Goal: Task Accomplishment & Management: Manage account settings

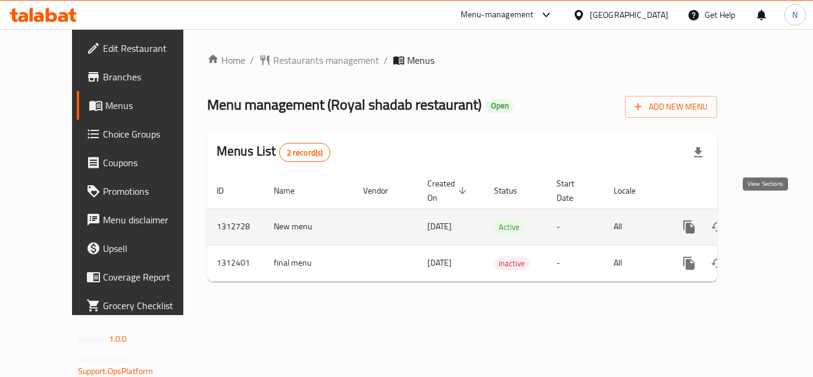
click at [770, 219] on icon "enhanced table" at bounding box center [774, 226] width 14 height 14
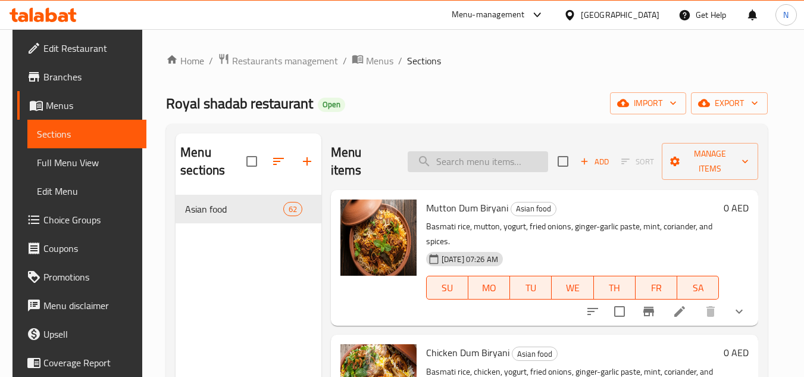
click at [473, 151] on input "search" at bounding box center [477, 161] width 140 height 21
paste input "[PERSON_NAME]"
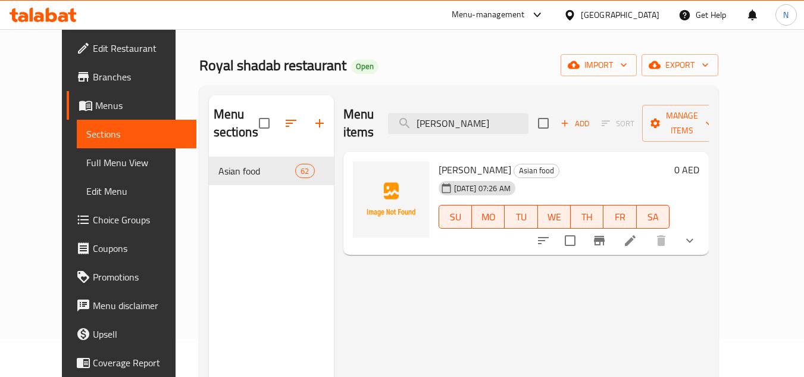
scroll to position [59, 0]
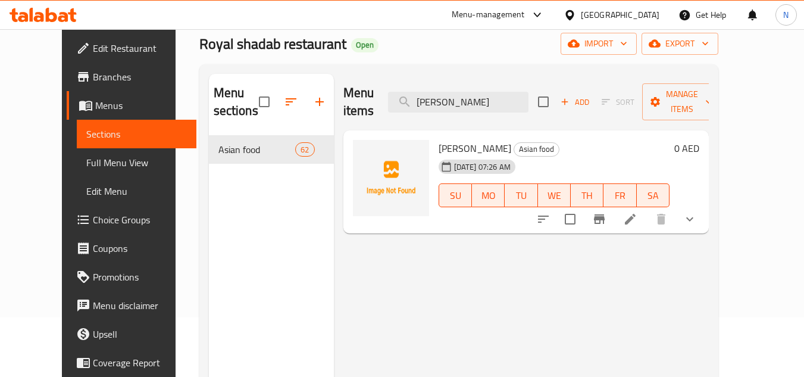
type input "[PERSON_NAME]"
click at [637, 212] on icon at bounding box center [630, 219] width 14 height 14
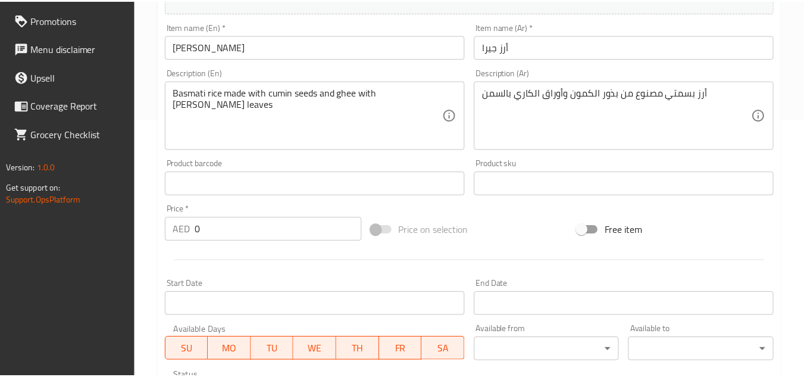
scroll to position [491, 0]
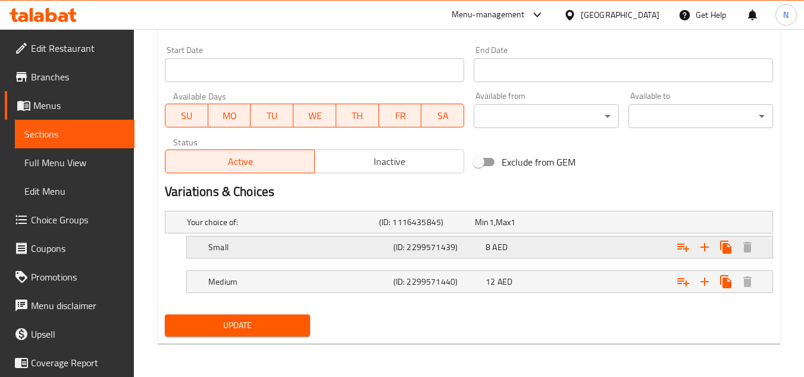
click at [380, 242] on h5 "Small" at bounding box center [298, 247] width 180 height 12
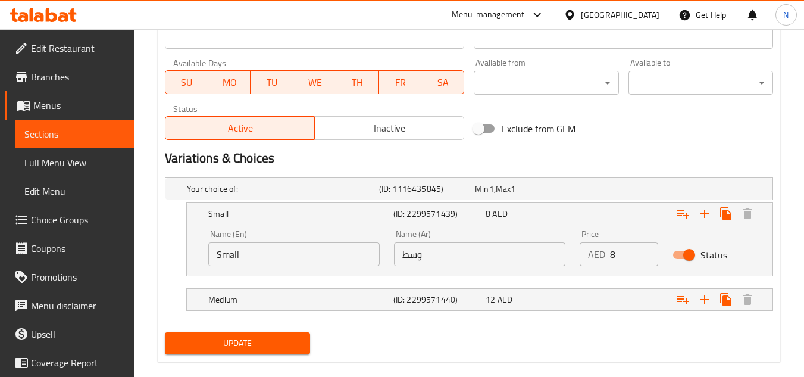
scroll to position [542, 0]
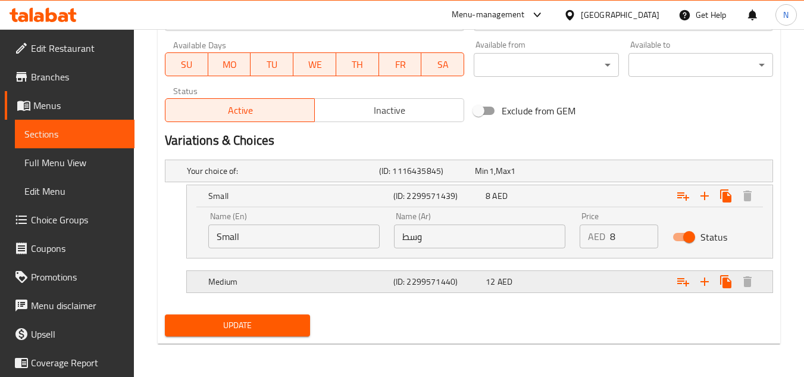
click at [346, 275] on h5 "Medium" at bounding box center [298, 281] width 180 height 12
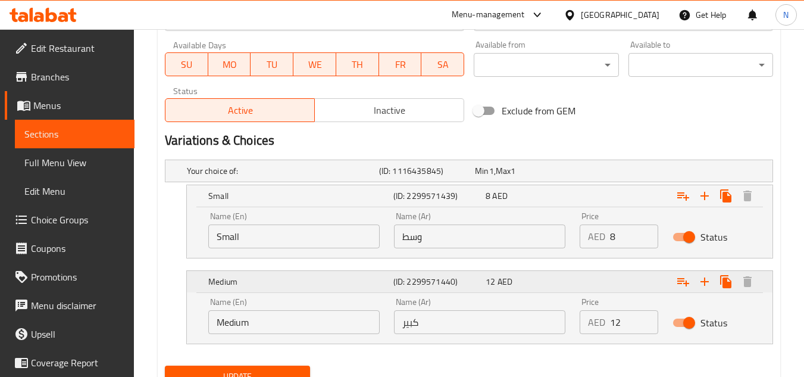
scroll to position [593, 0]
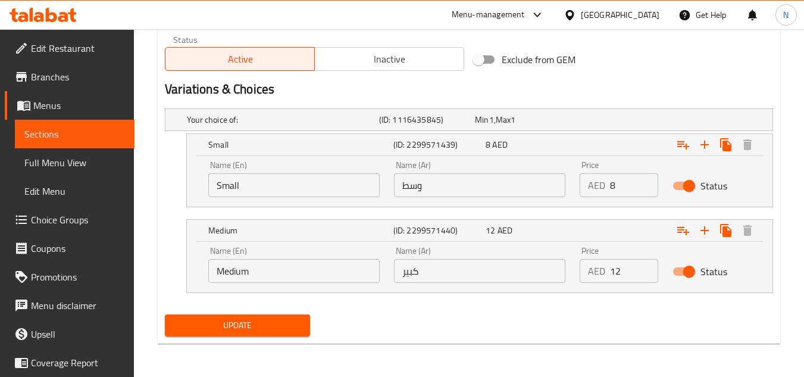
click at [347, 271] on input "Medium" at bounding box center [293, 271] width 171 height 24
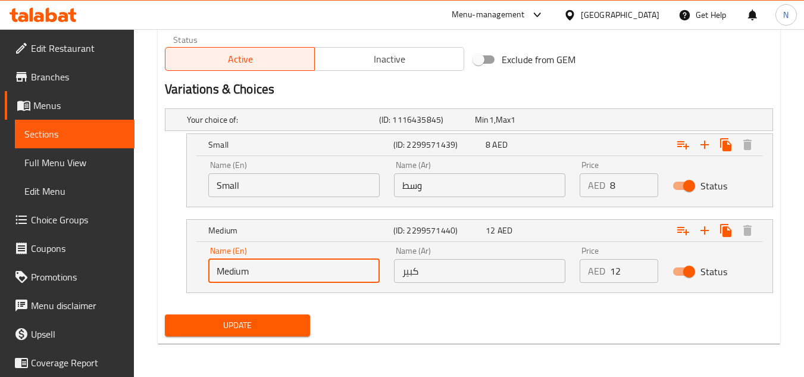
click at [347, 271] on input "Medium" at bounding box center [293, 271] width 171 height 24
type input "Large"
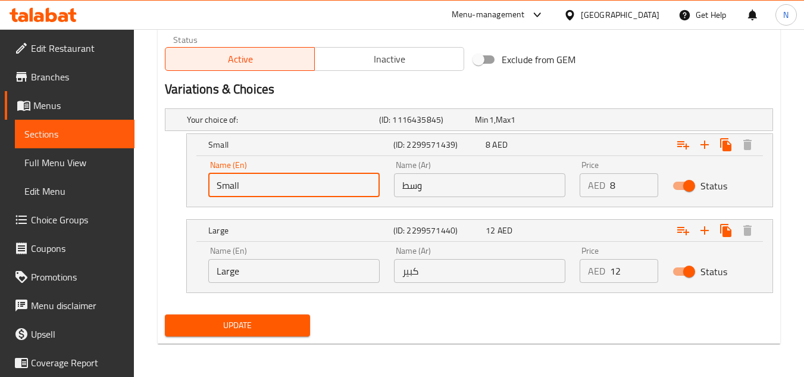
click at [336, 183] on input "Small" at bounding box center [293, 185] width 171 height 24
type input "Medium"
click at [274, 310] on div "Update" at bounding box center [237, 325] width 154 height 32
click at [272, 321] on span "Update" at bounding box center [237, 325] width 126 height 15
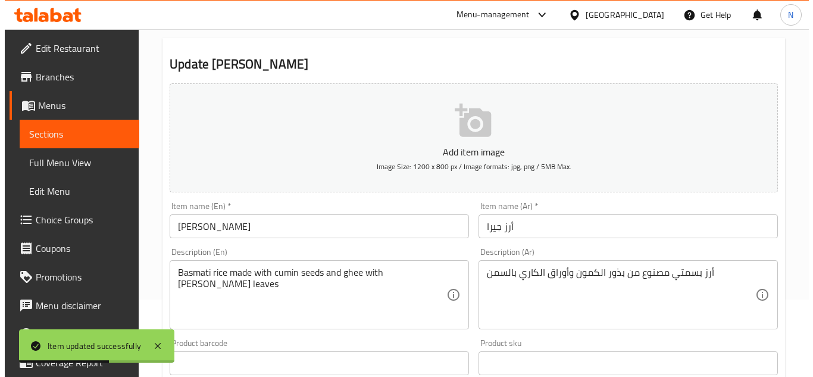
scroll to position [0, 0]
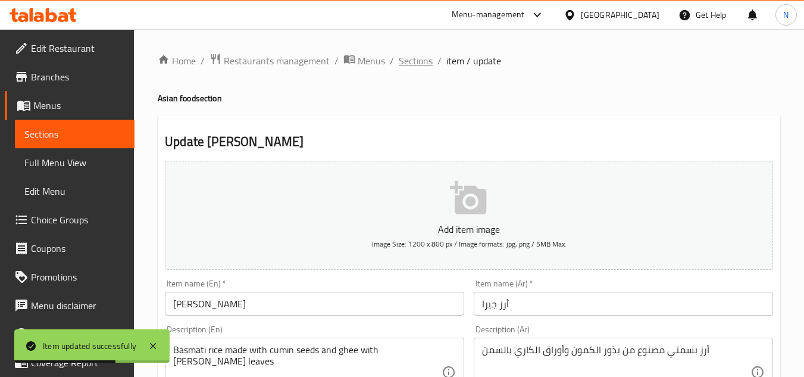
click at [416, 59] on span "Sections" at bounding box center [416, 61] width 34 height 14
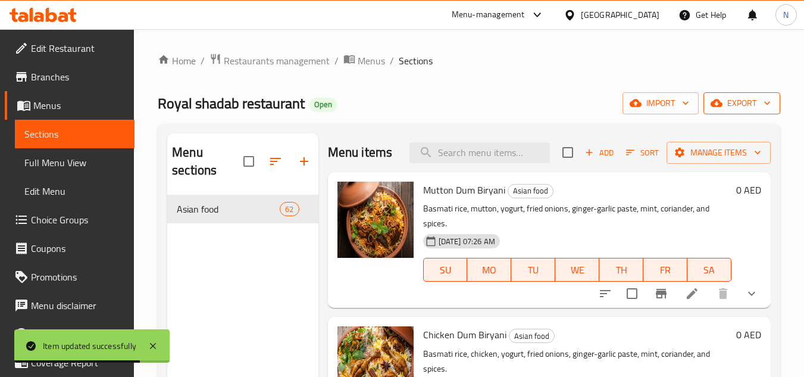
click at [744, 100] on span "export" at bounding box center [742, 103] width 58 height 15
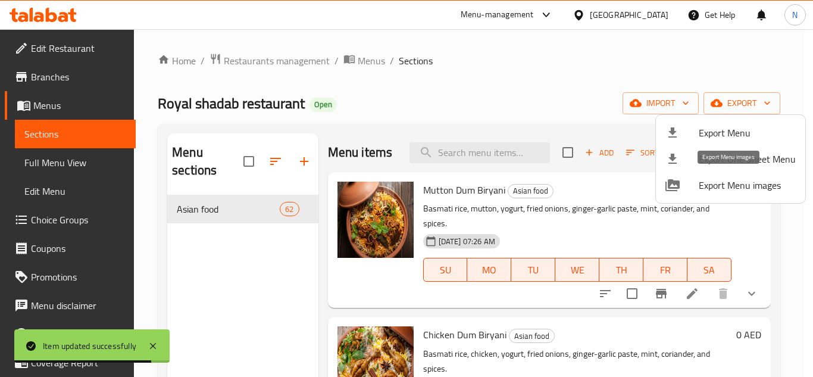
click at [729, 180] on span "Export Menu images" at bounding box center [746, 185] width 97 height 14
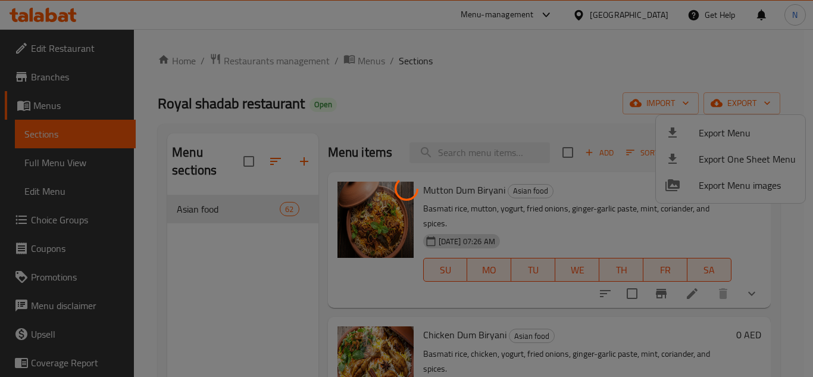
click at [575, 123] on div at bounding box center [406, 188] width 813 height 377
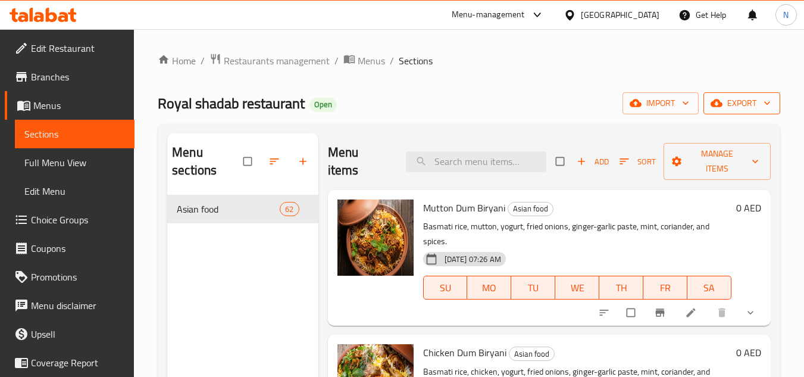
click at [732, 101] on span "export" at bounding box center [742, 103] width 58 height 15
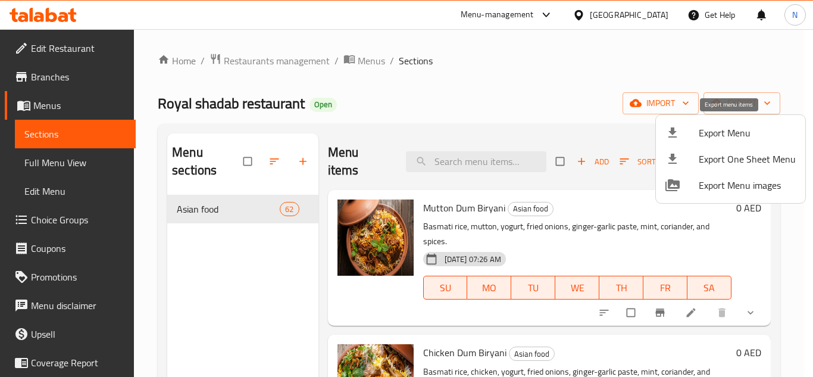
click at [727, 131] on span "Export Menu" at bounding box center [746, 133] width 97 height 14
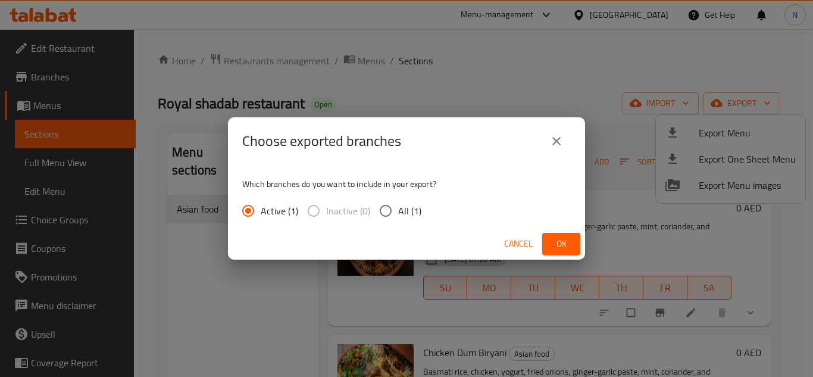
click at [407, 218] on span "All (1)" at bounding box center [409, 210] width 23 height 14
click at [398, 218] on input "All (1)" at bounding box center [385, 210] width 25 height 25
radio input "true"
click at [553, 243] on span "Ok" at bounding box center [560, 243] width 19 height 15
